Goal: Navigation & Orientation: Find specific page/section

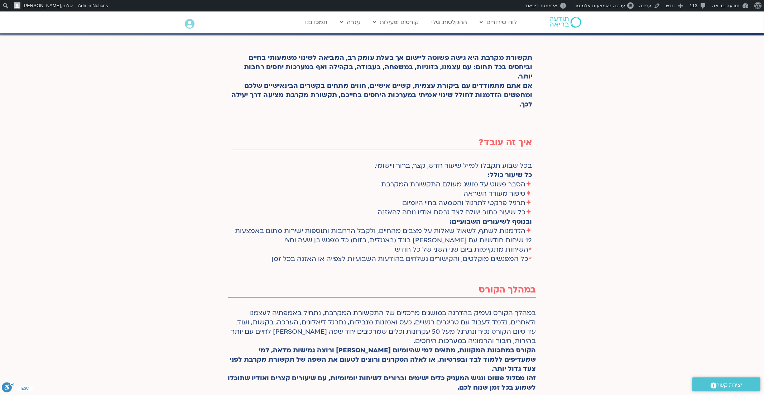
scroll to position [223, 0]
click at [653, 6] on link "עריכה" at bounding box center [649, 5] width 27 height 11
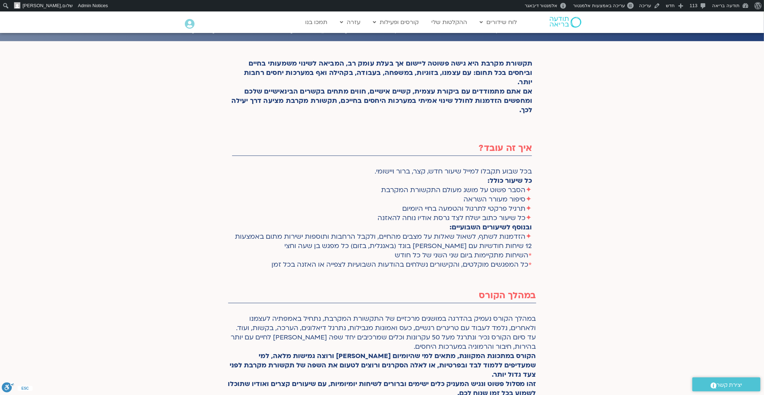
scroll to position [223, 0]
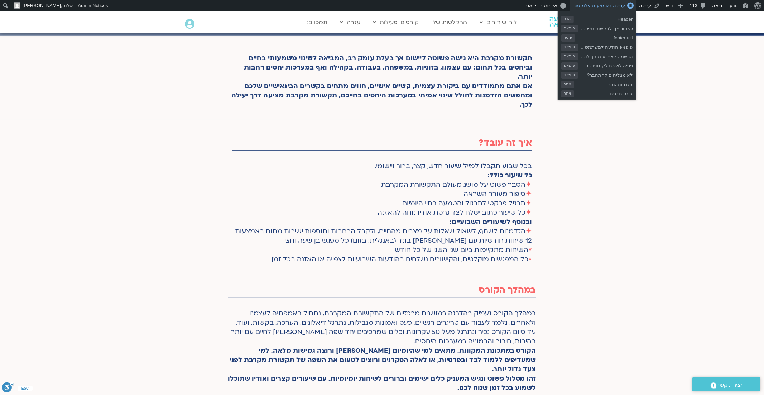
click at [614, 8] on span "עריכה באמצעות אלמנטור" at bounding box center [599, 5] width 52 height 5
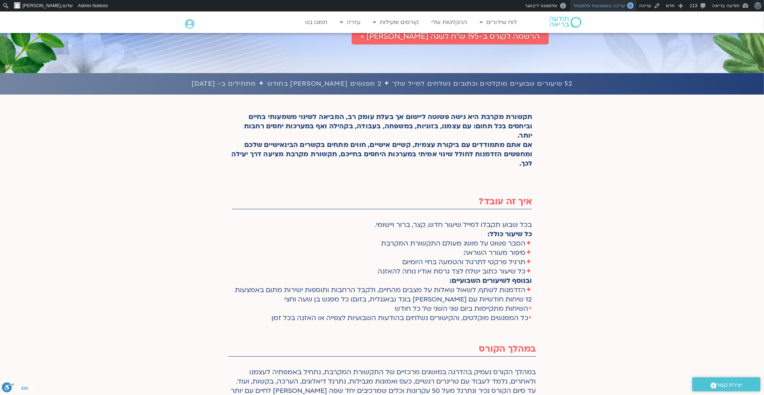
scroll to position [172, 0]
